Goal: Transaction & Acquisition: Purchase product/service

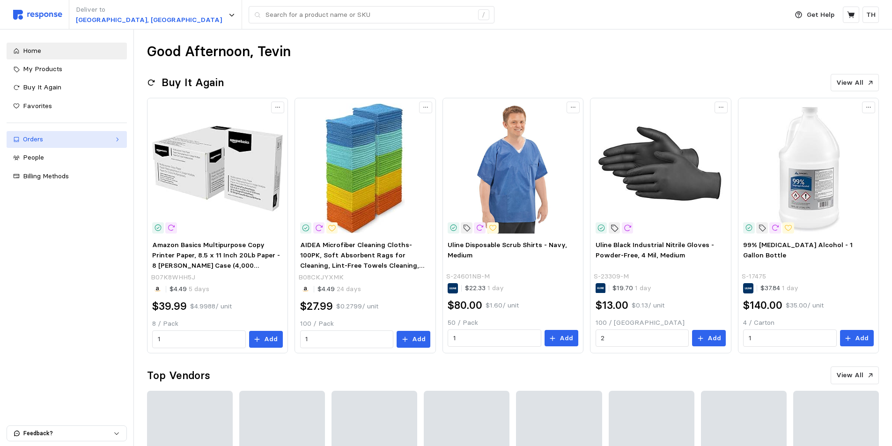
click at [63, 144] on div "Orders" at bounding box center [67, 139] width 88 height 10
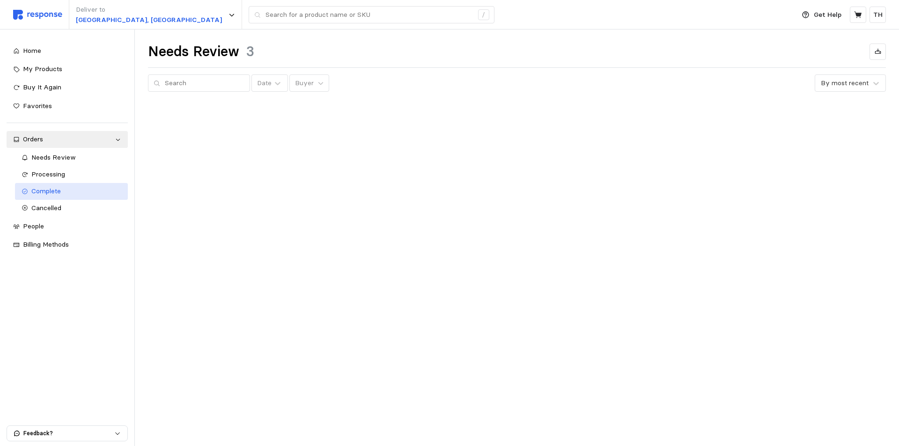
click at [50, 197] on link "Complete" at bounding box center [71, 191] width 113 height 17
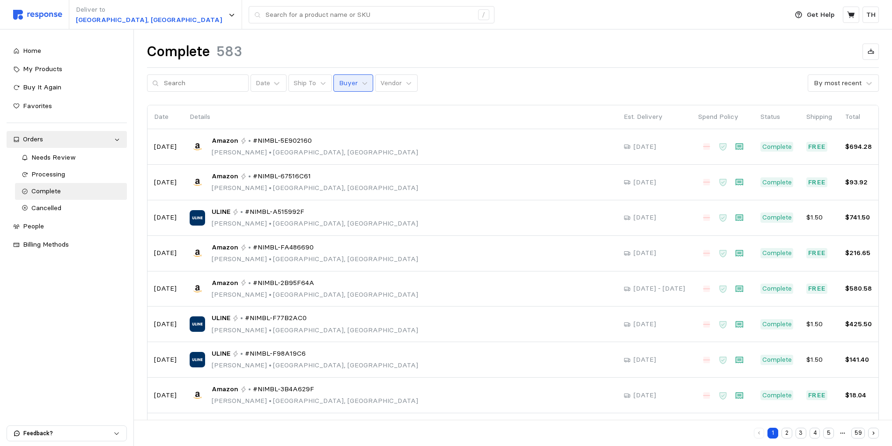
click at [336, 74] on button "Buyer" at bounding box center [353, 83] width 40 height 18
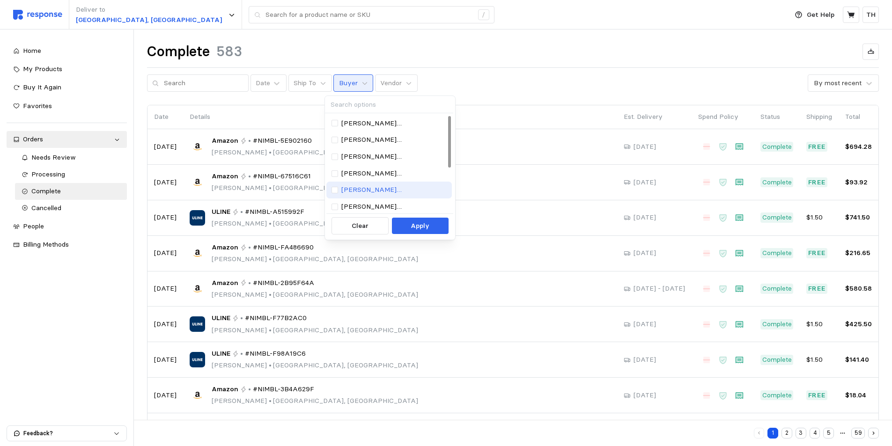
scroll to position [85, 0]
click at [373, 188] on p "[EMAIL_ADDRESS][PERSON_NAME][DOMAIN_NAME]" at bounding box center [394, 189] width 106 height 10
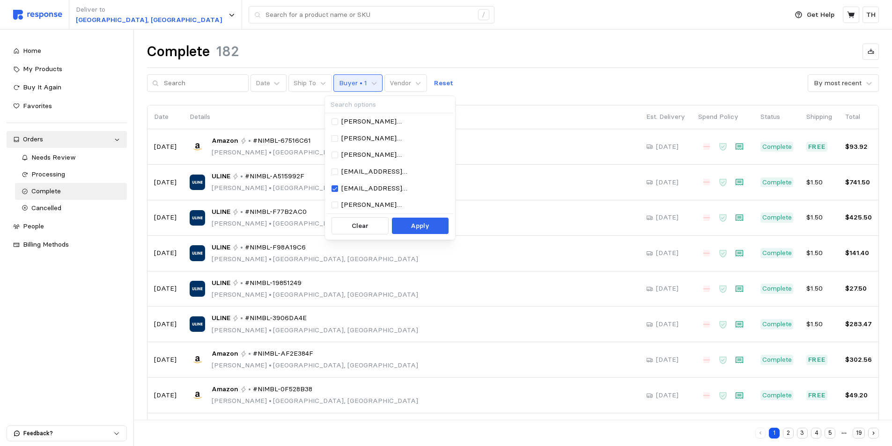
click at [518, 74] on div "Date Ship To Buyer • 1 Vendor Reset By most recent" at bounding box center [513, 83] width 732 height 18
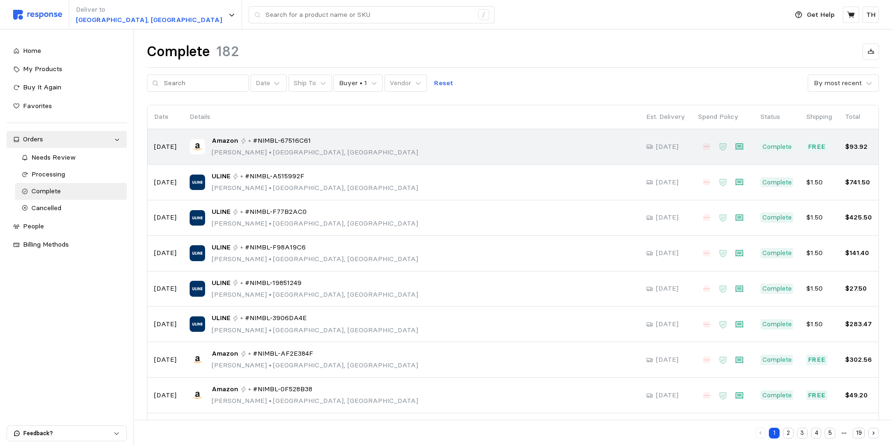
click at [289, 146] on span "#NIMBL-67516C61" at bounding box center [282, 141] width 58 height 10
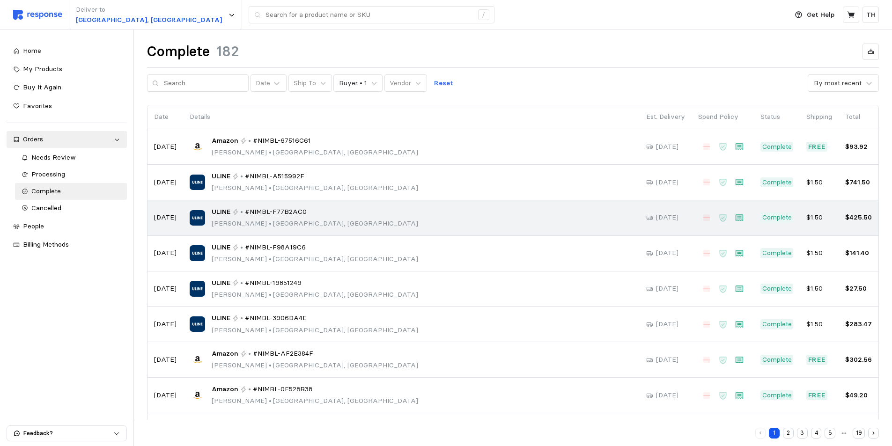
scroll to position [78, 0]
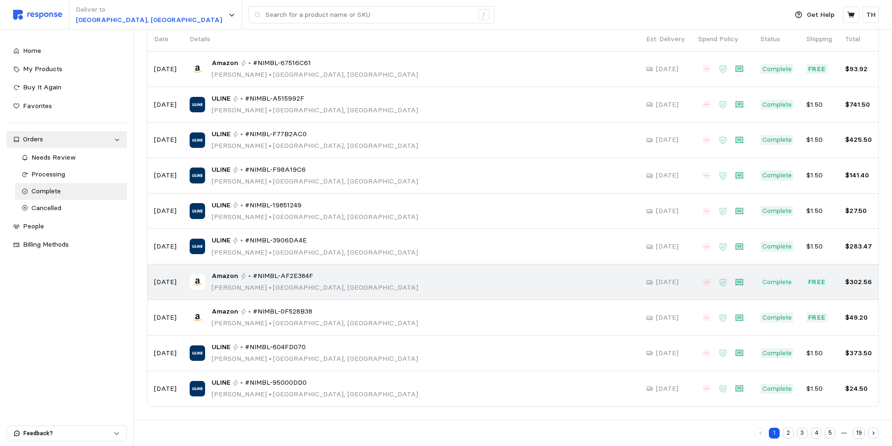
click at [363, 283] on div "Amazon • #NIMBL-AF2E384F [PERSON_NAME] • [GEOGRAPHIC_DATA], [GEOGRAPHIC_DATA]" at bounding box center [411, 282] width 443 height 22
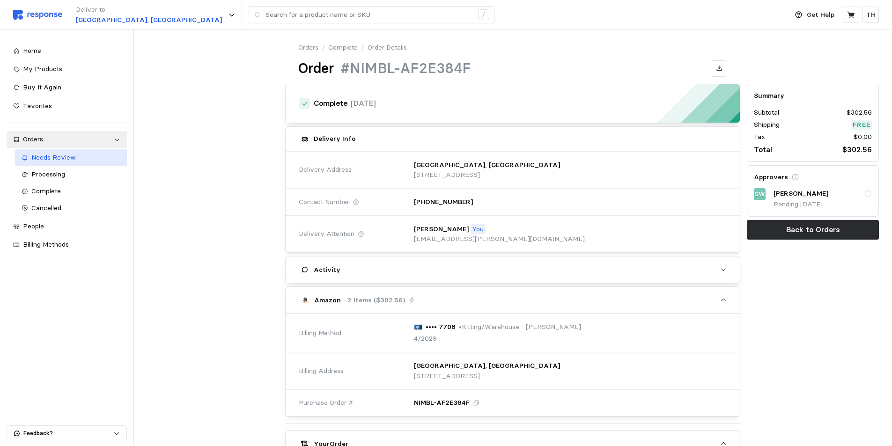
click at [67, 160] on span "Needs Review" at bounding box center [53, 157] width 44 height 8
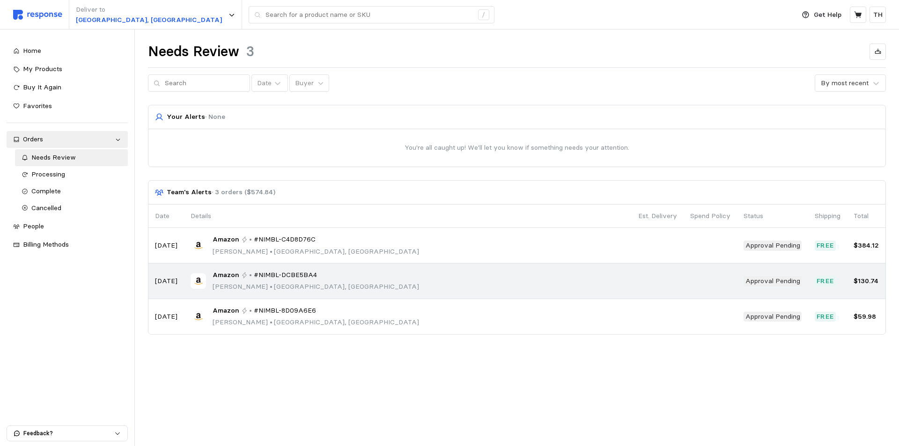
click at [360, 284] on div "Amazon • #NIMBL-DCBE5BA4 [PERSON_NAME] • [GEOGRAPHIC_DATA], [GEOGRAPHIC_DATA]" at bounding box center [408, 281] width 435 height 22
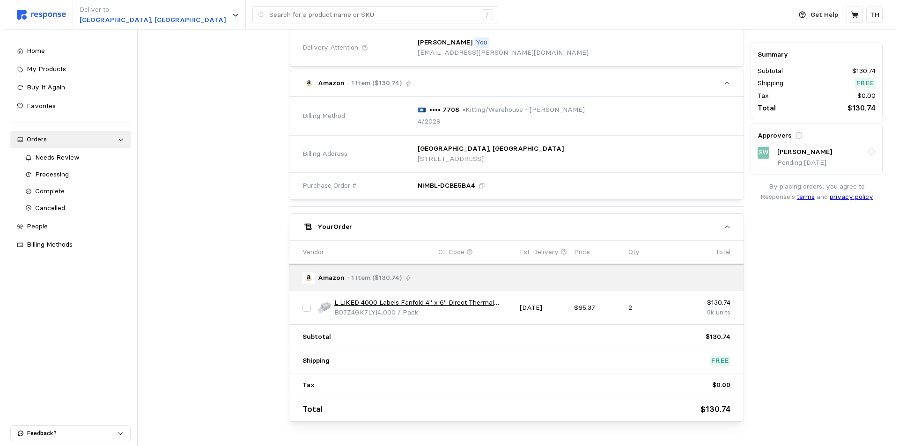
scroll to position [262, 0]
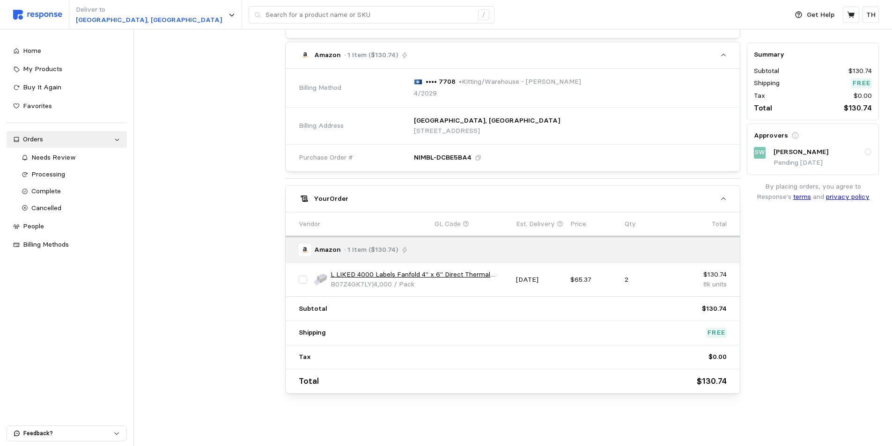
click at [300, 280] on input "checkbox" at bounding box center [303, 280] width 8 height 8
checkbox input "true"
click at [698, 199] on p "Add" at bounding box center [702, 199] width 14 height 10
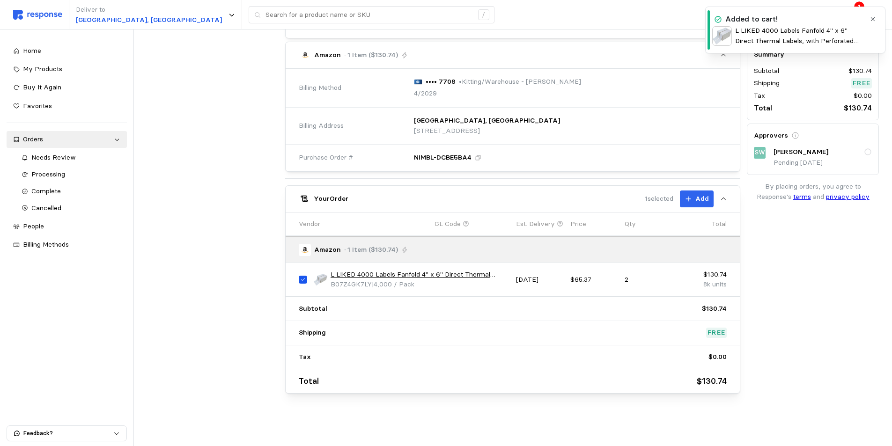
click at [871, 21] on icon "button" at bounding box center [873, 19] width 7 height 7
click at [850, 14] on icon at bounding box center [850, 14] width 7 height 7
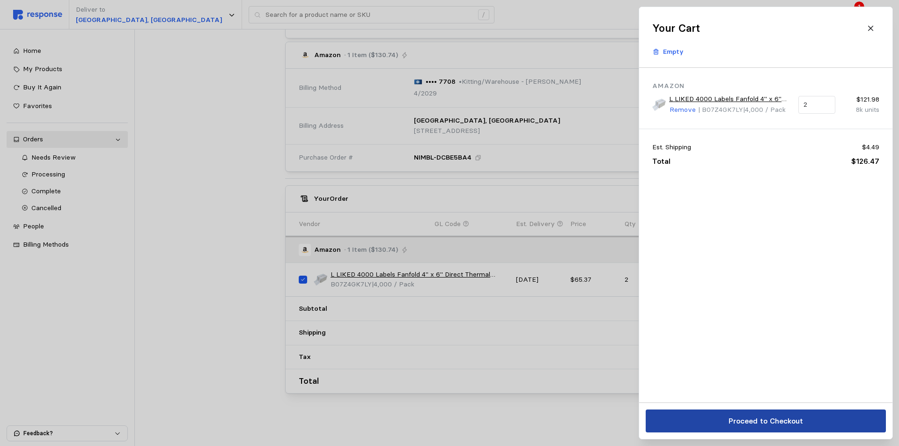
click at [779, 423] on p "Proceed to Checkout" at bounding box center [765, 421] width 74 height 12
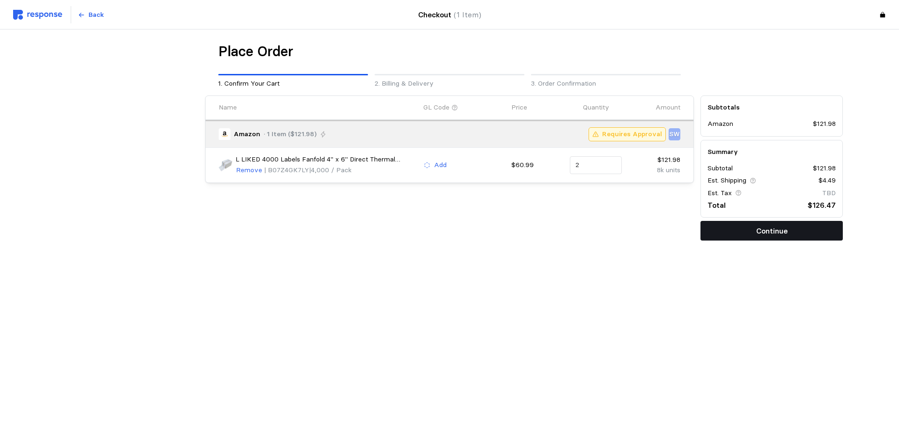
click at [777, 233] on p "Continue" at bounding box center [771, 231] width 31 height 12
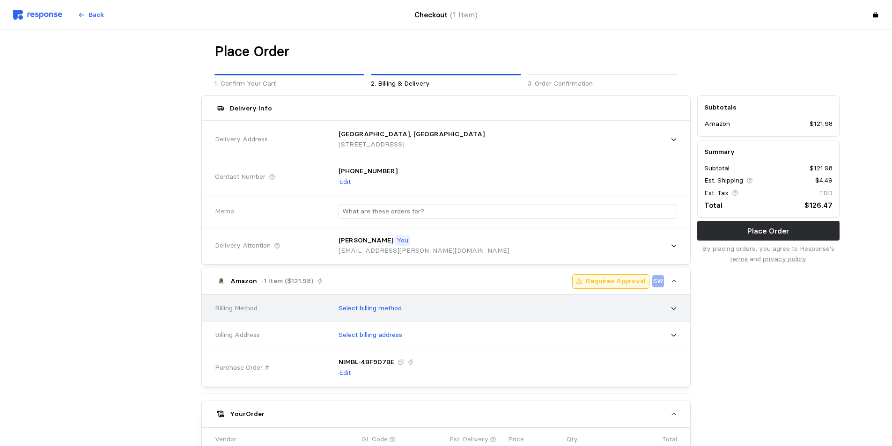
click at [461, 304] on div "Select billing method" at bounding box center [504, 308] width 345 height 23
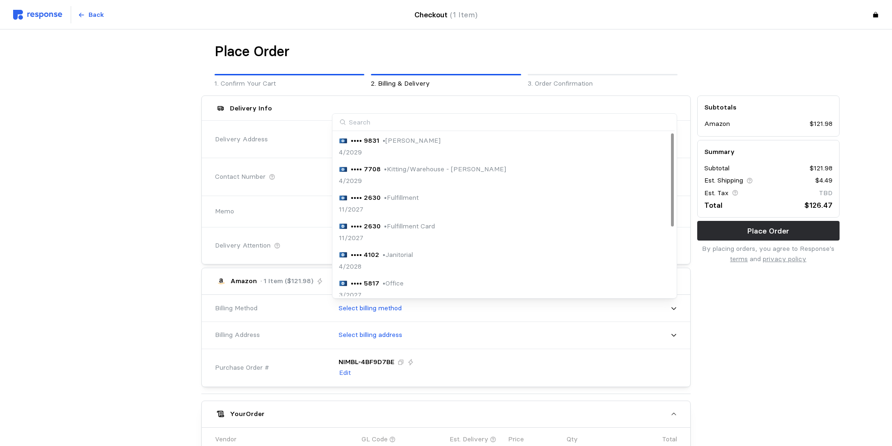
click at [458, 173] on p "• Kitting/Warehouse - [PERSON_NAME]" at bounding box center [445, 169] width 122 height 10
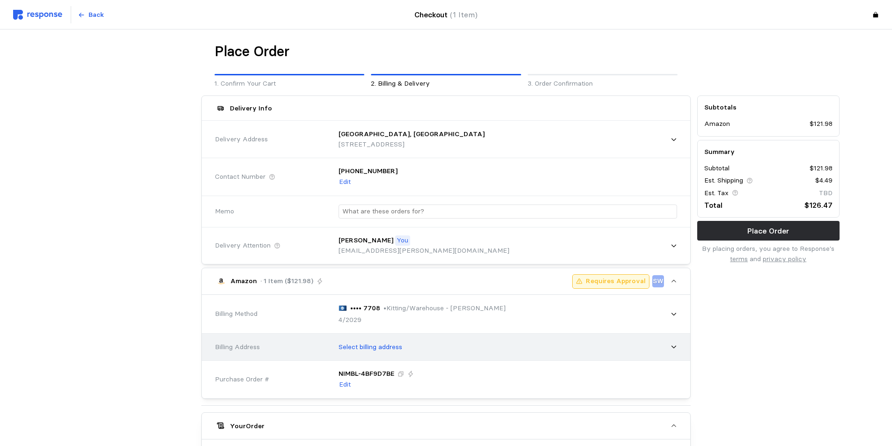
click at [465, 354] on div "Select billing address" at bounding box center [504, 347] width 345 height 23
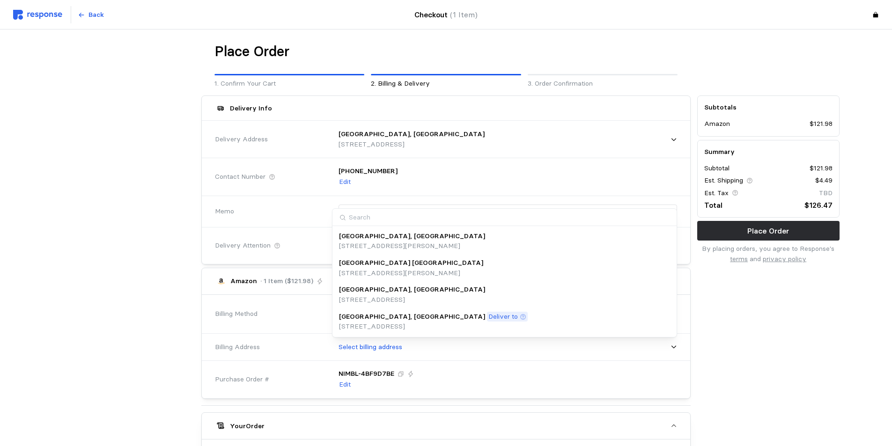
click at [435, 322] on p "[STREET_ADDRESS]" at bounding box center [433, 327] width 189 height 10
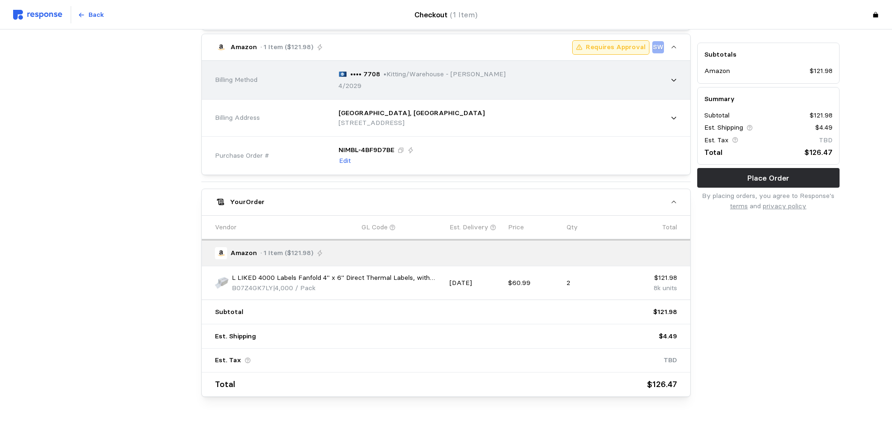
scroll to position [237, 0]
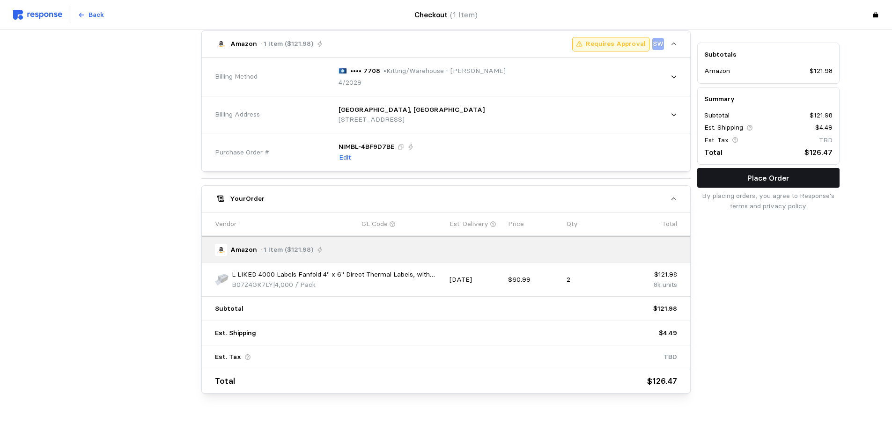
click at [793, 179] on button "Place Order" at bounding box center [768, 178] width 142 height 20
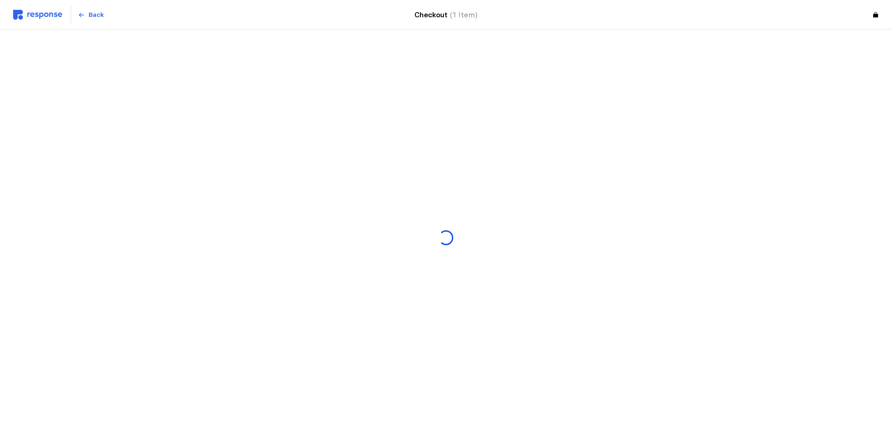
scroll to position [0, 0]
